Goal: Navigation & Orientation: Find specific page/section

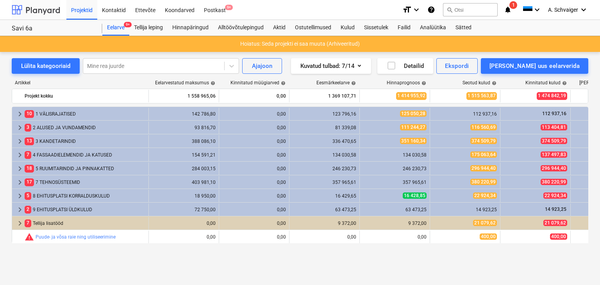
click at [45, 10] on div at bounding box center [36, 10] width 48 height 20
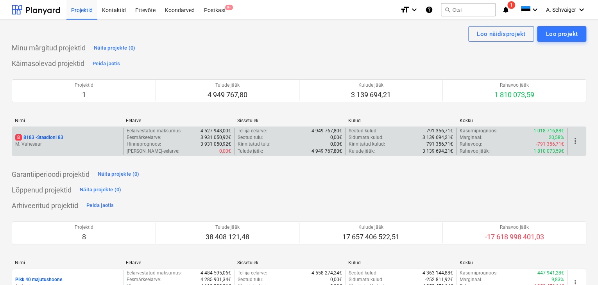
click at [58, 138] on p "8 8183 - Staadioni 83" at bounding box center [39, 137] width 48 height 7
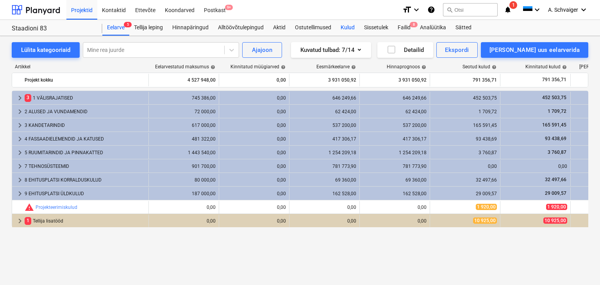
click at [347, 29] on div "Kulud" at bounding box center [347, 28] width 23 height 16
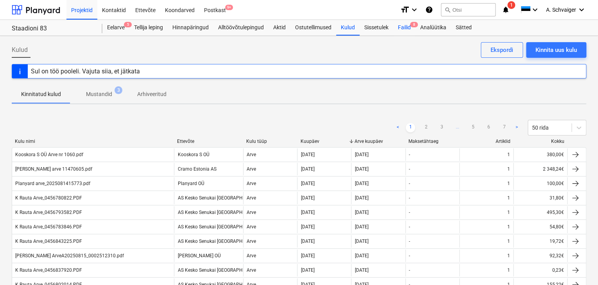
click at [402, 29] on div "Failid 8" at bounding box center [404, 28] width 22 height 16
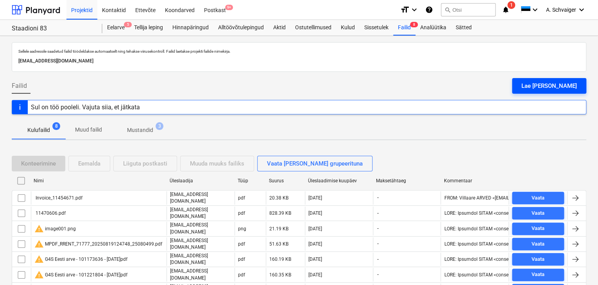
click at [572, 85] on div "Lae [PERSON_NAME]" at bounding box center [548, 86] width 55 height 10
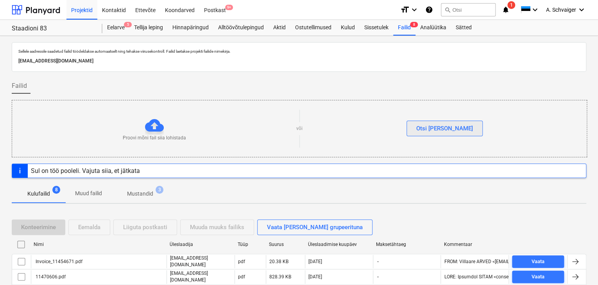
click at [438, 125] on div "Otsi [PERSON_NAME]" at bounding box center [444, 128] width 57 height 10
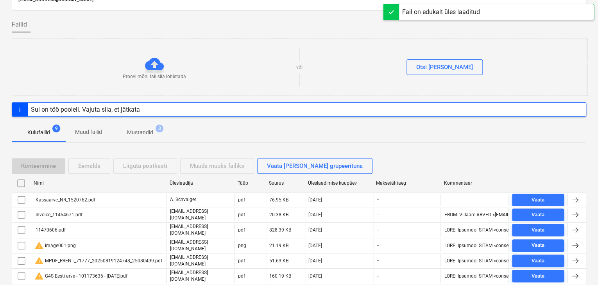
scroll to position [126, 0]
